Goal: Task Accomplishment & Management: Manage account settings

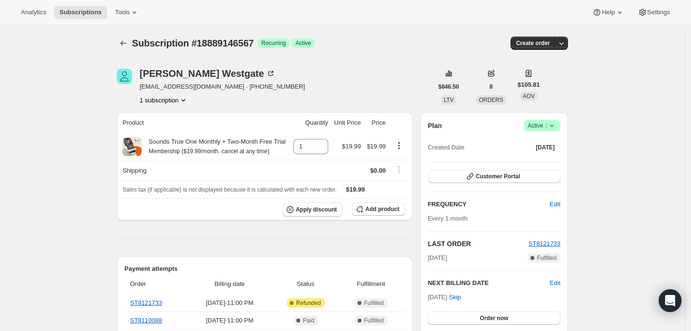
click at [555, 125] on icon at bounding box center [551, 125] width 9 height 9
click at [546, 159] on span "Cancel subscription" at bounding box center [545, 160] width 54 height 7
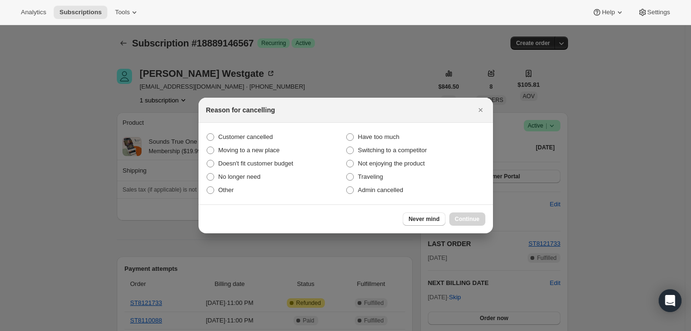
click at [379, 197] on section "Customer cancelled Have too much Moving to a new place Switching to a competito…" at bounding box center [345, 164] width 294 height 82
click at [391, 187] on span "Admin cancelled" at bounding box center [380, 190] width 45 height 7
click at [346, 187] on input "Admin cancelled" at bounding box center [346, 187] width 0 height 0
radio input "true"
click at [476, 218] on span "Continue" at bounding box center [467, 219] width 25 height 8
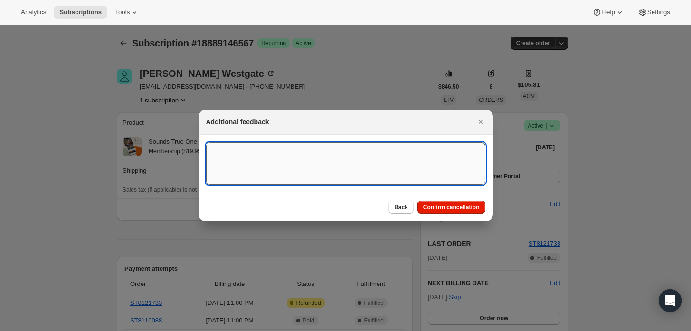
click at [403, 163] on textarea ":rbj:" at bounding box center [345, 163] width 279 height 43
type textarea "Customer requested cancellation and refund."
click at [456, 206] on span "Confirm cancellation" at bounding box center [451, 208] width 56 height 8
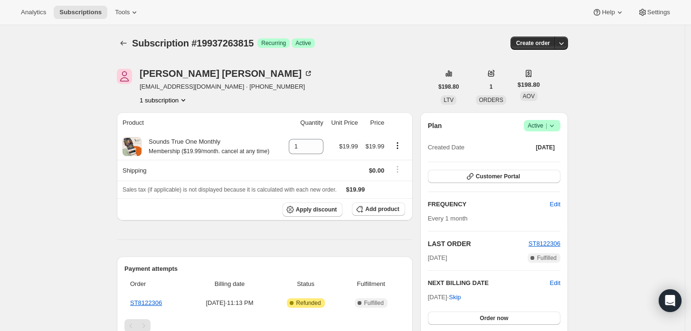
click at [556, 128] on icon at bounding box center [551, 125] width 9 height 9
click at [542, 160] on span "Cancel subscription" at bounding box center [545, 160] width 54 height 7
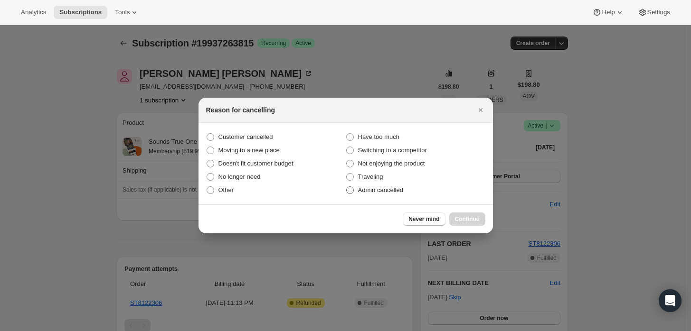
click at [390, 191] on span "Admin cancelled" at bounding box center [380, 190] width 45 height 7
click at [346, 187] on input "Admin cancelled" at bounding box center [346, 187] width 0 height 0
radio input "true"
drag, startPoint x: 476, startPoint y: 225, endPoint x: 471, endPoint y: 221, distance: 6.0
click at [475, 224] on button "Continue" at bounding box center [467, 219] width 36 height 13
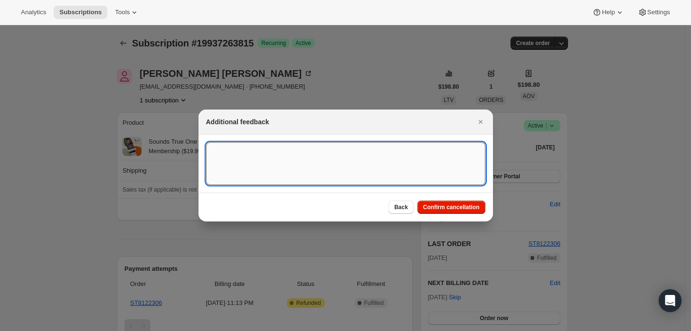
click at [396, 173] on textarea ":rbj:" at bounding box center [345, 163] width 279 height 43
type textarea "Customer requested cancellation and refund."
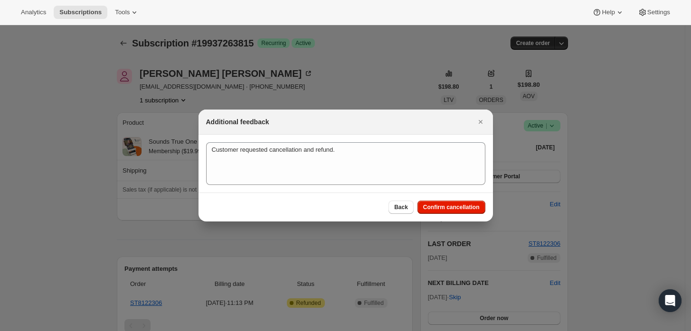
click at [444, 198] on div "Back Confirm cancellation" at bounding box center [345, 207] width 294 height 29
click at [446, 202] on button "Confirm cancellation" at bounding box center [451, 207] width 68 height 13
